Goal: Book appointment/travel/reservation

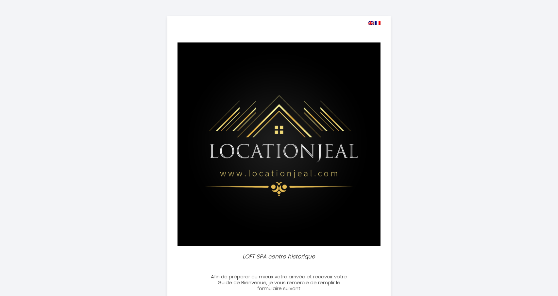
select select
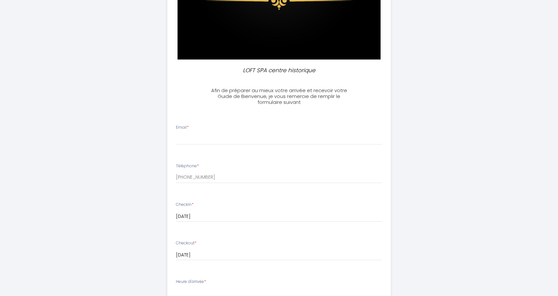
scroll to position [187, 0]
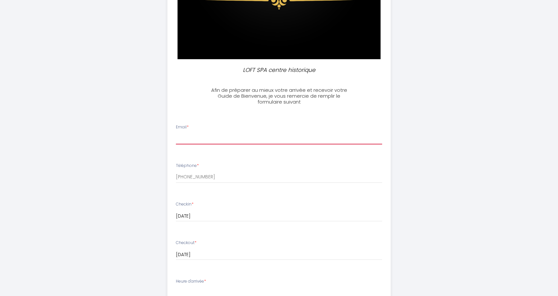
click at [189, 143] on input "Email *" at bounding box center [279, 139] width 206 height 12
type input "l"
type input "[EMAIL_ADDRESS][DOMAIN_NAME]"
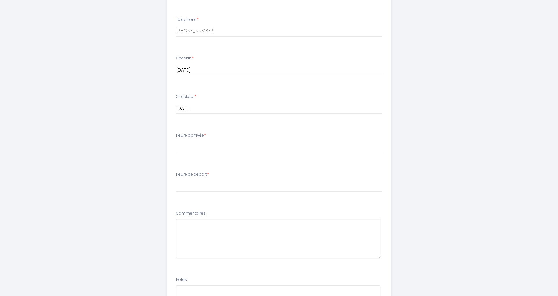
scroll to position [335, 0]
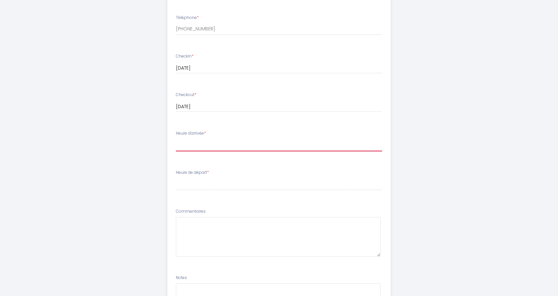
click at [176, 139] on select "15:00 15:30 16:00 16:30 17:00 17:30 18:00 18:30 19:00 19:30 20:00" at bounding box center [279, 145] width 206 height 12
click at [142, 169] on div "LOFT SPA centre historique Afin de préparer au mieux votre arrivée et recevoir …" at bounding box center [279, 22] width 335 height 714
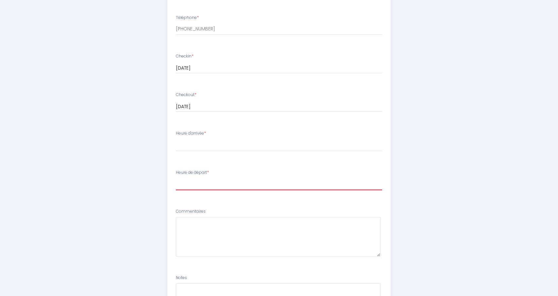
click at [176, 178] on select "00:00 00:30 01:00 01:30 02:00 02:30 03:00 03:30 04:00 04:30 05:00 05:30 06:00 0…" at bounding box center [279, 184] width 206 height 12
select select "10:00"
click option "10:00" at bounding box center [0, 0] width 0 height 0
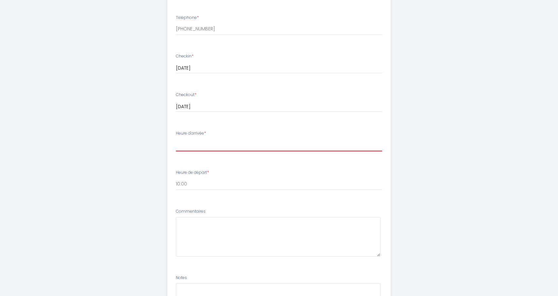
click at [176, 139] on select "15:00 15:30 16:00 16:30 17:00 17:30 18:00 18:30 19:00 19:30 20:00" at bounding box center [279, 145] width 206 height 12
select select "18:00"
click option "18:00" at bounding box center [0, 0] width 0 height 0
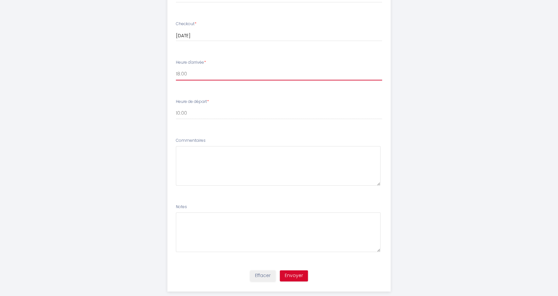
scroll to position [417, 0]
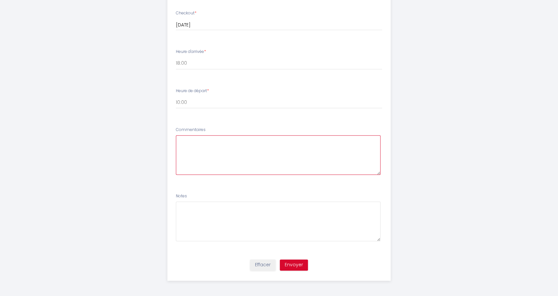
click at [213, 157] on textarea at bounding box center [278, 155] width 205 height 40
click at [320, 151] on textarea "Bonjour Heure d'arrivée sujet à variation en fonction x" at bounding box center [278, 155] width 205 height 40
type textarea "Bonjour Heure d'arrivée sujet à variation en fonction de la route."
click at [296, 264] on button "Envoyer" at bounding box center [294, 265] width 28 height 11
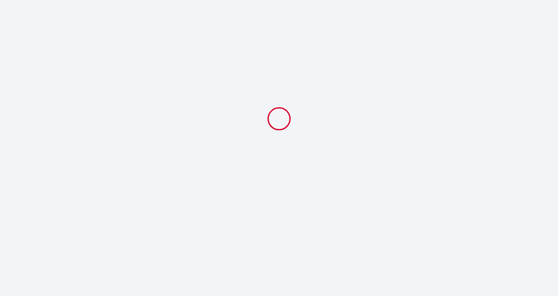
scroll to position [0, 0]
select select "18:00"
select select "10:00"
